Goal: Navigation & Orientation: Find specific page/section

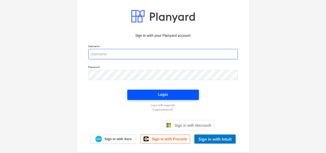
type input "[EMAIL_ADDRESS][DOMAIN_NAME]"
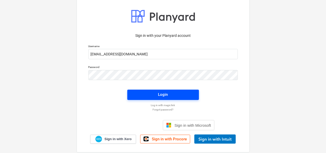
click at [166, 96] on div "Login" at bounding box center [163, 94] width 10 height 7
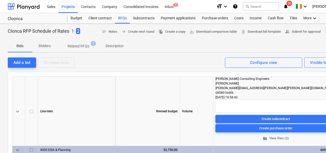
click at [73, 30] on p "1" at bounding box center [72, 31] width 3 height 6
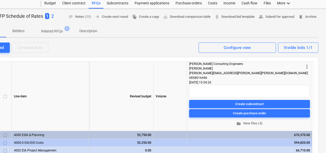
scroll to position [15, 26]
click at [53, 15] on p "2" at bounding box center [52, 16] width 3 height 6
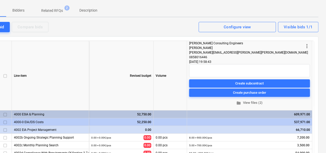
scroll to position [0, 26]
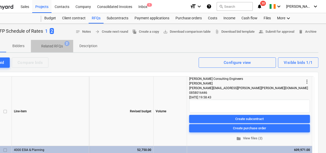
click at [57, 46] on p "Related RFQs" at bounding box center [52, 46] width 22 height 5
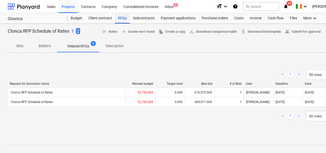
click at [121, 19] on div "RFQs" at bounding box center [122, 18] width 15 height 10
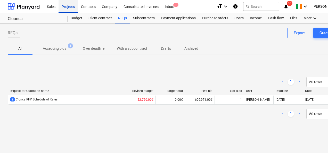
click at [69, 8] on div "Projects" at bounding box center [67, 6] width 19 height 13
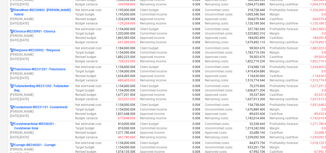
scroll to position [199, 0]
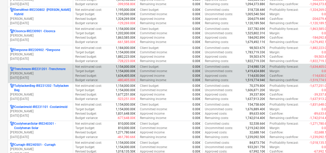
click at [54, 76] on p "[DATE] - [DATE]" at bounding box center [40, 78] width 61 height 4
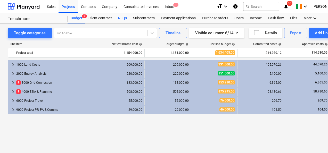
click at [123, 19] on div "RFQs" at bounding box center [122, 18] width 15 height 10
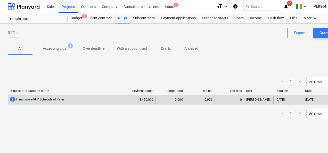
click at [70, 100] on div "2 Trenchmore RFP Schedule of Rates" at bounding box center [67, 100] width 118 height 8
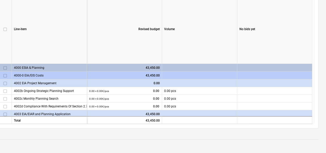
scroll to position [0, 26]
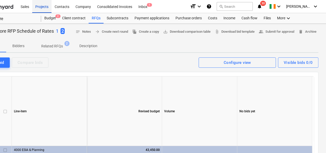
click at [41, 8] on div "Projects" at bounding box center [41, 6] width 19 height 13
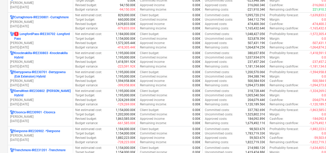
scroll to position [118, 0]
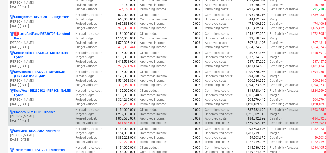
click at [50, 114] on p "[PERSON_NAME]" at bounding box center [40, 116] width 61 height 4
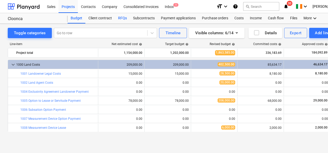
click at [122, 22] on div "RFQs" at bounding box center [122, 18] width 15 height 10
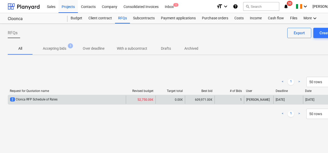
click at [57, 100] on div "2 Clonca RFP Schedule of Rates" at bounding box center [67, 100] width 118 height 8
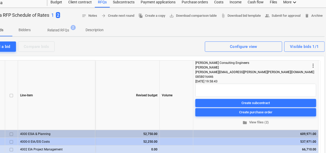
scroll to position [0, 20]
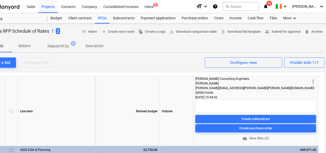
click at [52, 30] on p "1" at bounding box center [52, 31] width 3 height 6
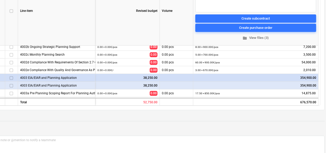
scroll to position [100, 20]
